Goal: Task Accomplishment & Management: Manage account settings

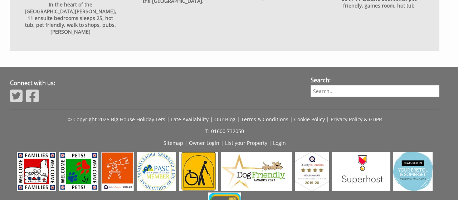
scroll to position [874, 0]
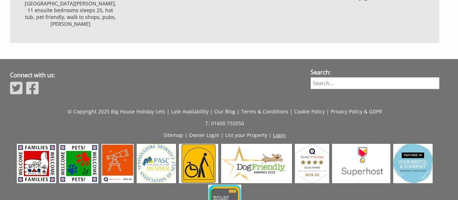
click at [278, 132] on link "Login" at bounding box center [279, 135] width 13 height 7
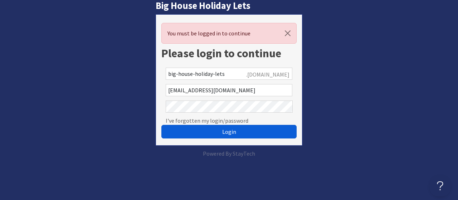
click at [231, 131] on span "Login" at bounding box center [229, 131] width 14 height 7
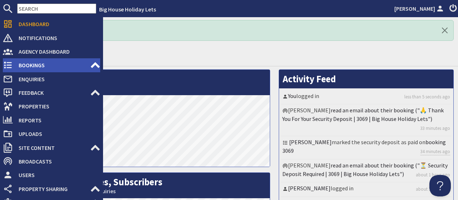
click at [28, 64] on span "Bookings" at bounding box center [51, 64] width 77 height 11
